Goal: Information Seeking & Learning: Learn about a topic

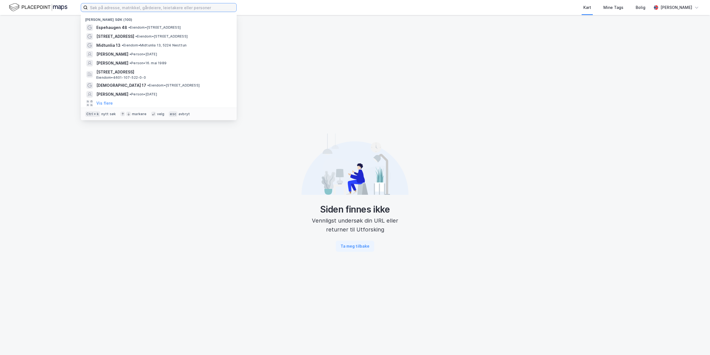
click at [119, 6] on input at bounding box center [162, 7] width 149 height 8
click at [115, 26] on span "Espehaugen 48" at bounding box center [111, 27] width 31 height 7
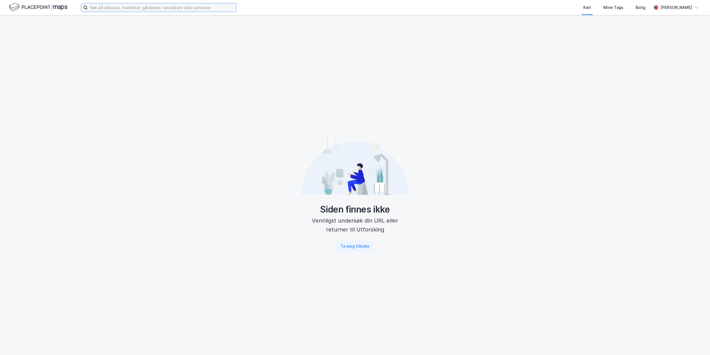
click at [146, 9] on input at bounding box center [162, 7] width 149 height 8
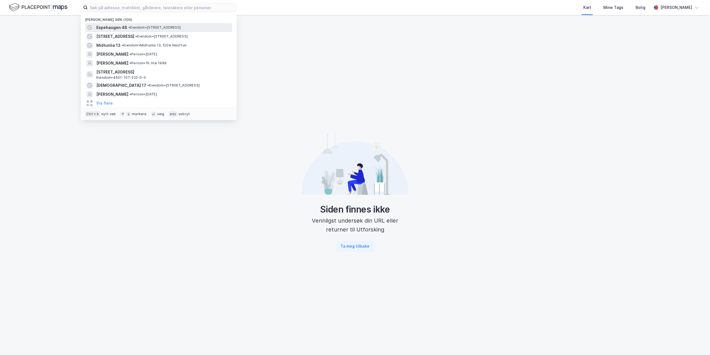
click at [133, 28] on span "• Eiendom • Espehaugen 48, 5258 Blomsterdalen" at bounding box center [154, 27] width 52 height 4
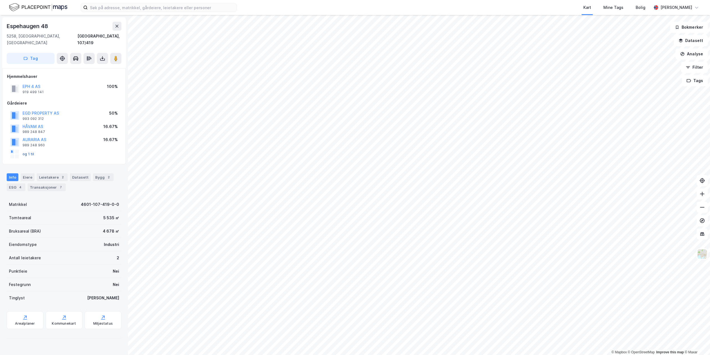
click at [0, 0] on button "og 1 til" at bounding box center [0, 0] width 0 height 0
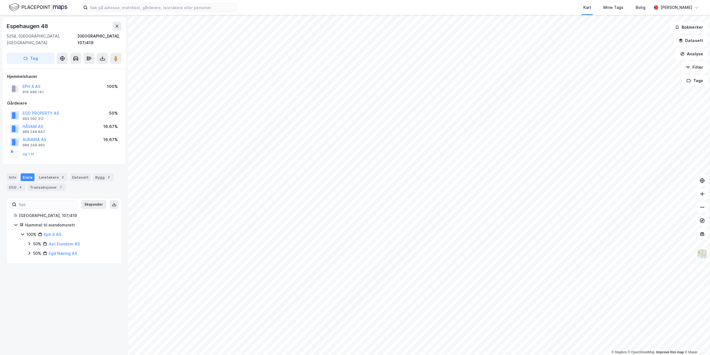
click at [31, 251] on icon at bounding box center [29, 253] width 4 height 4
click at [31, 242] on icon at bounding box center [29, 244] width 4 height 4
click at [36, 251] on icon at bounding box center [36, 253] width 4 height 4
click at [48, 279] on div "50% Egd Næring AS" at bounding box center [73, 282] width 81 height 7
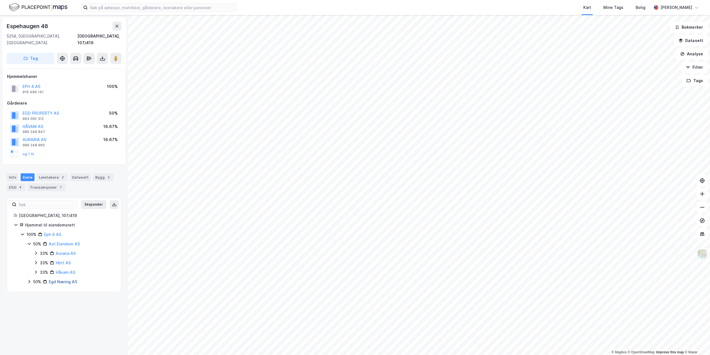
click at [54, 280] on link "Egd Næring AS" at bounding box center [63, 282] width 28 height 5
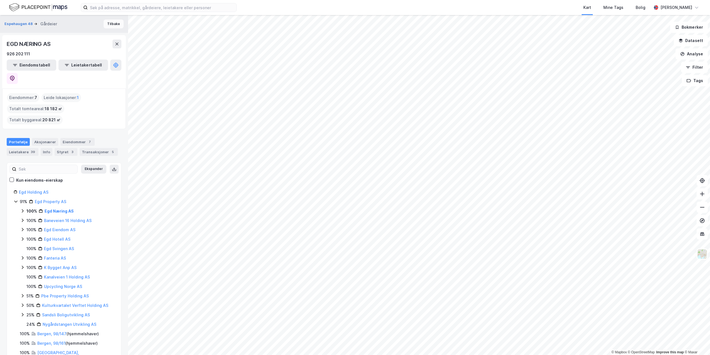
click at [113, 22] on button "Tilbake" at bounding box center [114, 23] width 20 height 9
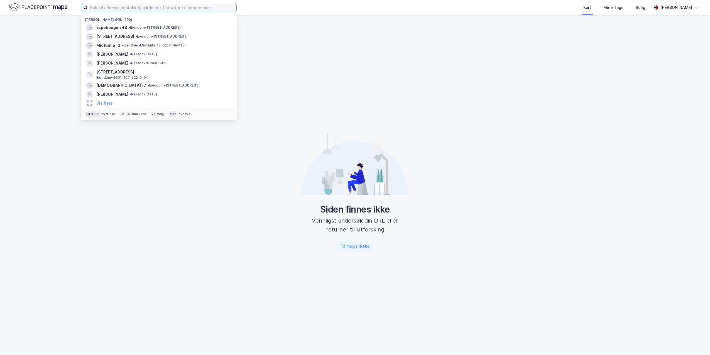
click at [183, 11] on input at bounding box center [162, 7] width 149 height 8
paste input "Eph 4 AS"
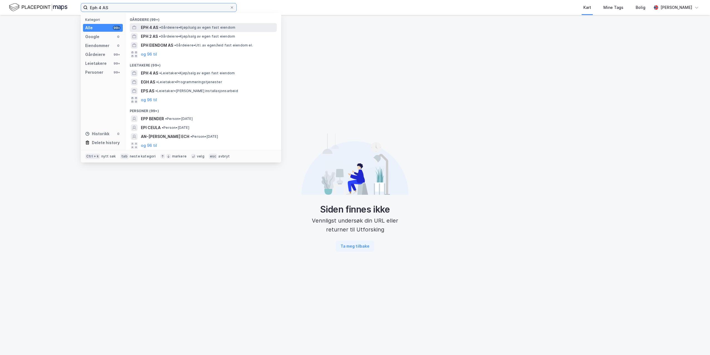
type input "Eph 4 AS"
click at [144, 26] on span "EPH 4 AS" at bounding box center [149, 27] width 17 height 7
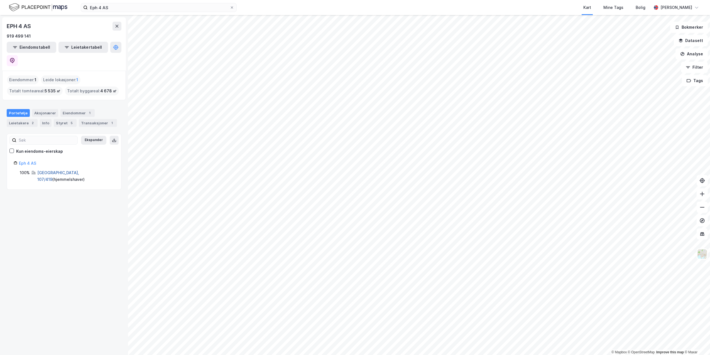
click at [39, 170] on link "[GEOGRAPHIC_DATA], 107/419" at bounding box center [58, 175] width 42 height 11
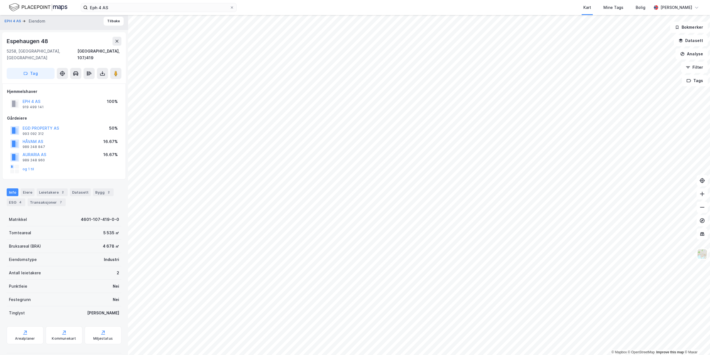
scroll to position [3, 0]
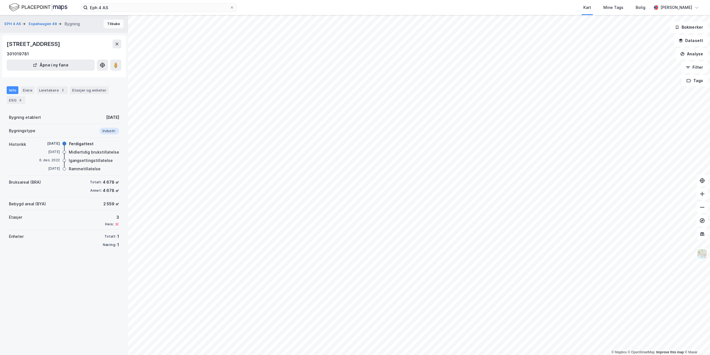
click at [112, 26] on button "Tilbake" at bounding box center [114, 23] width 20 height 9
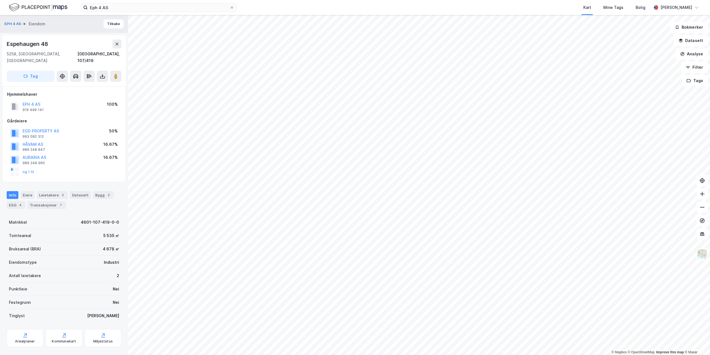
scroll to position [3, 0]
